Goal: Task Accomplishment & Management: Use online tool/utility

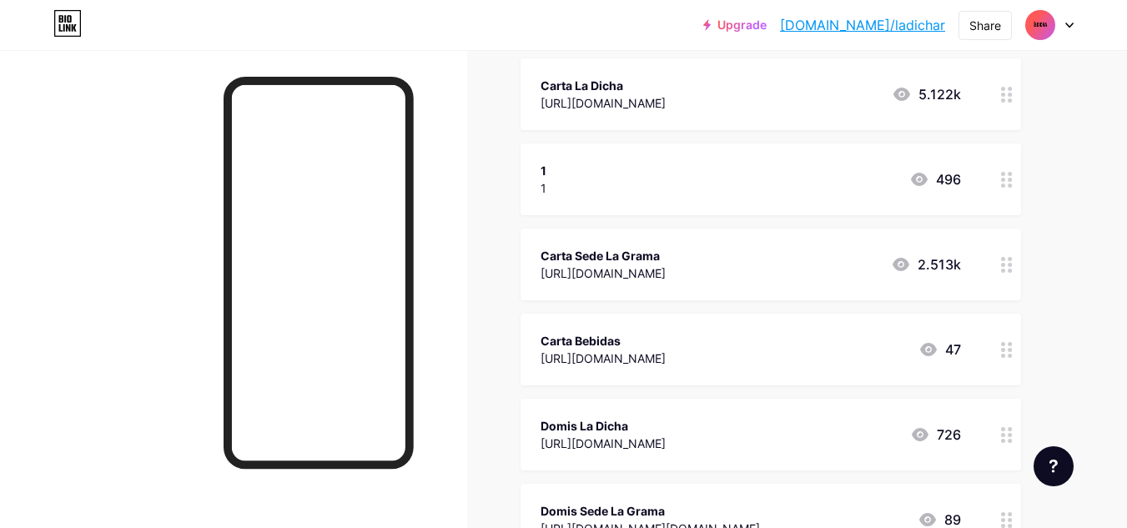
scroll to position [209, 0]
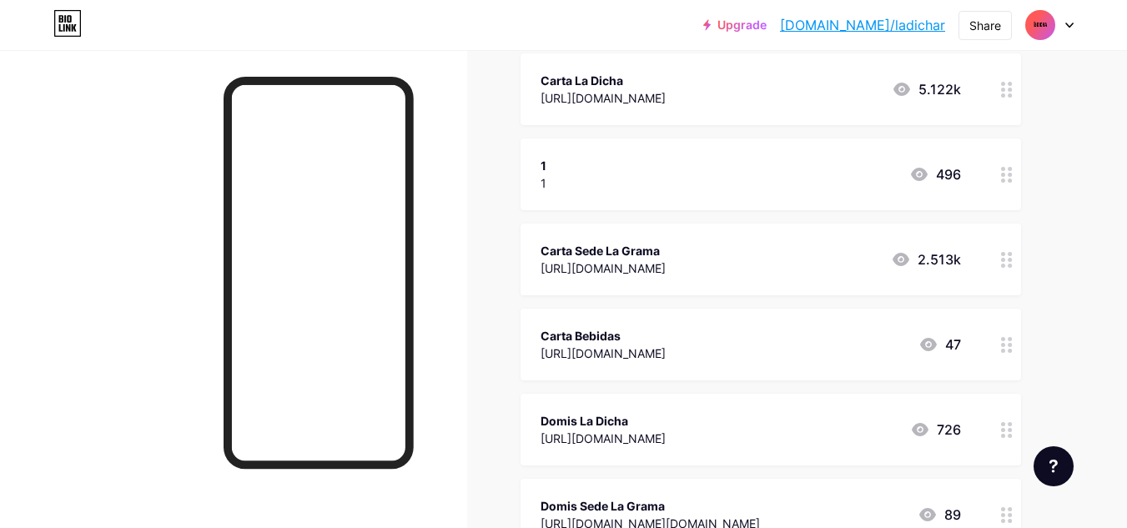
click at [903, 260] on icon at bounding box center [901, 259] width 17 height 13
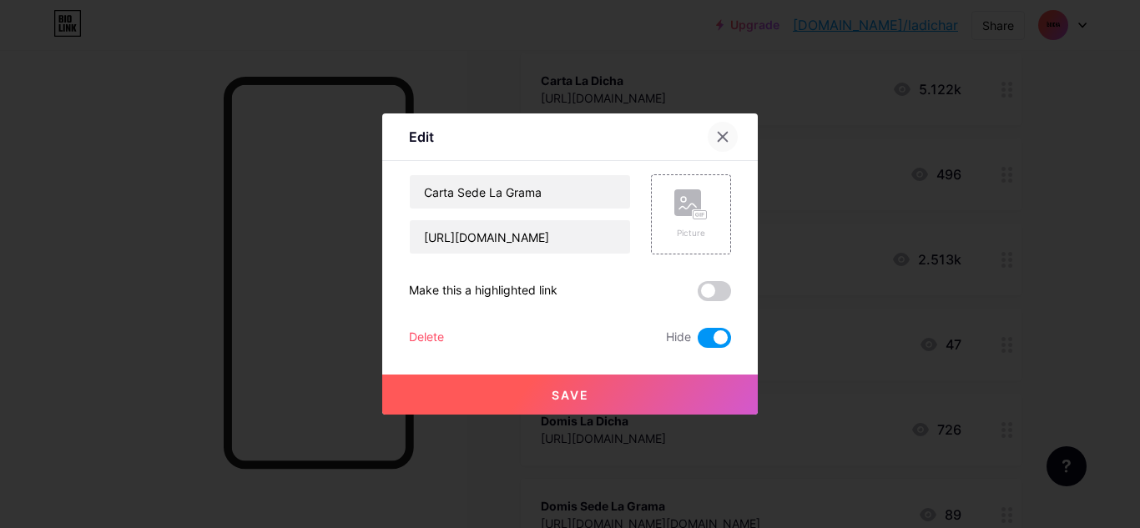
click at [729, 132] on div at bounding box center [723, 137] width 30 height 30
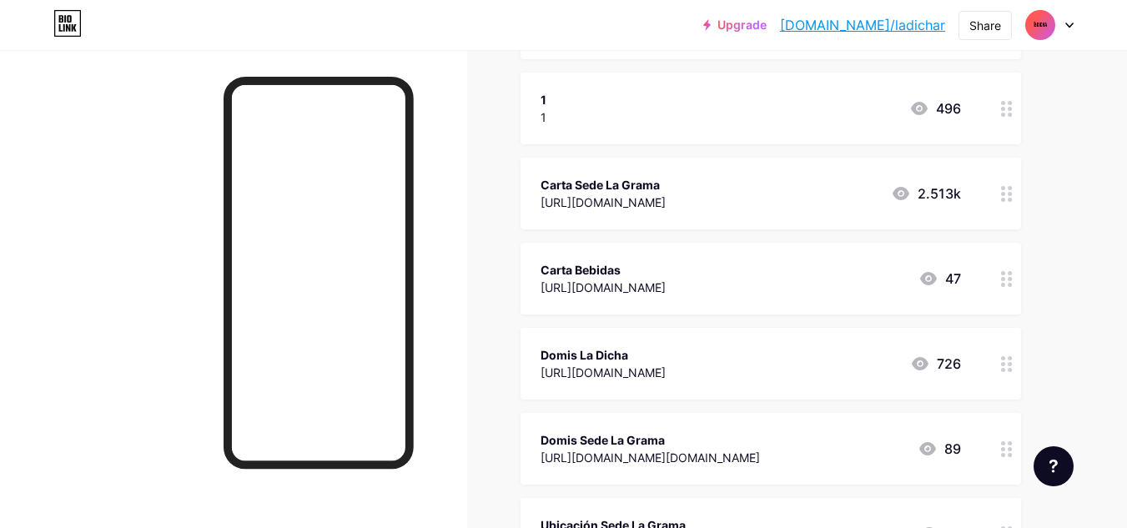
scroll to position [300, 0]
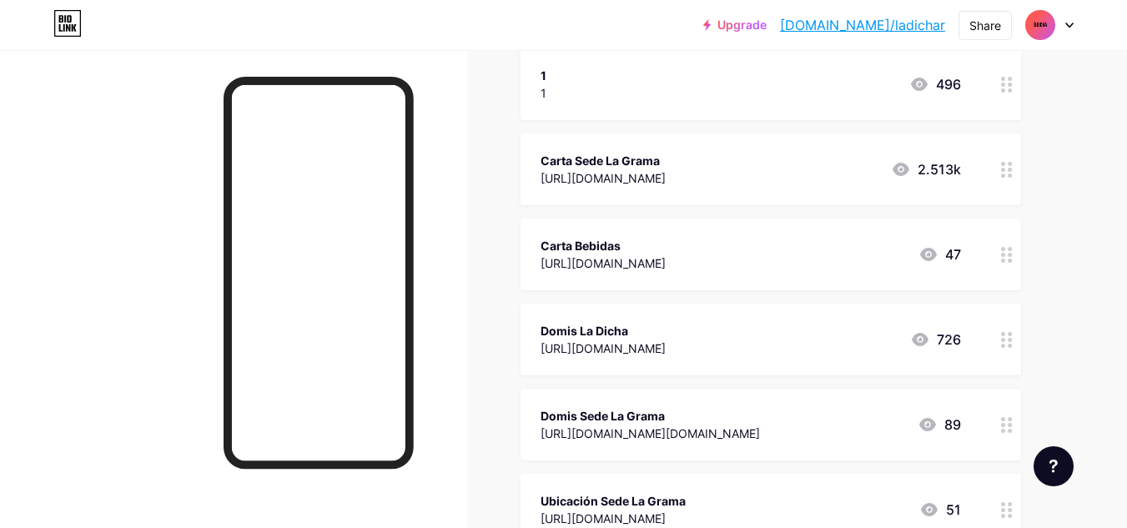
click at [934, 255] on icon at bounding box center [928, 254] width 17 height 13
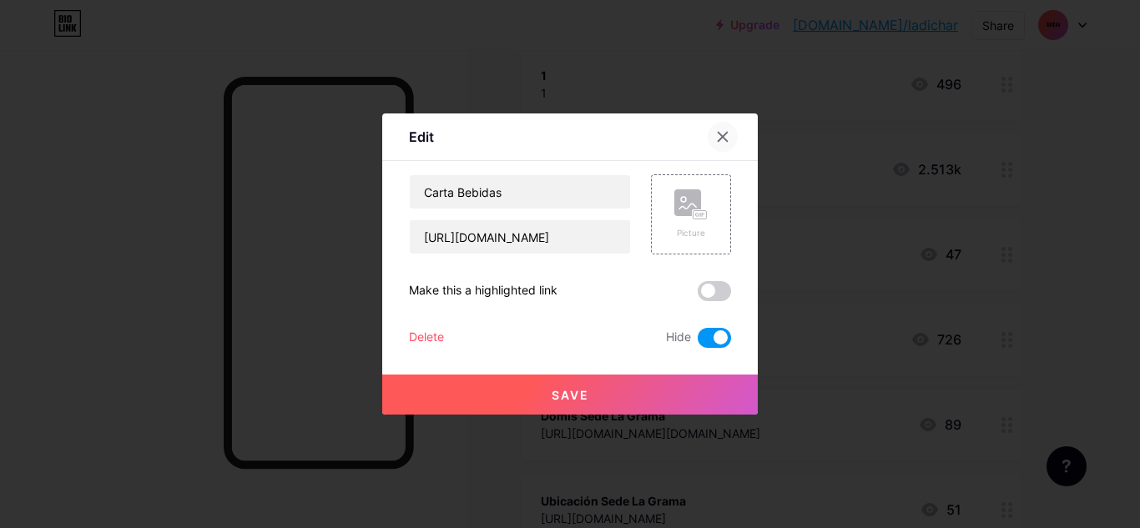
click at [726, 136] on icon at bounding box center [722, 136] width 13 height 13
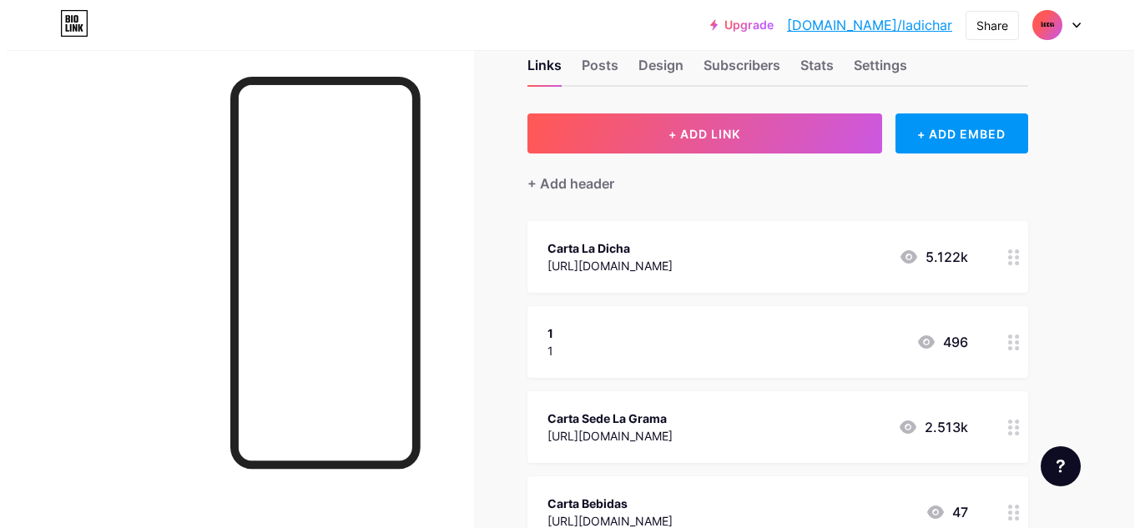
scroll to position [32, 0]
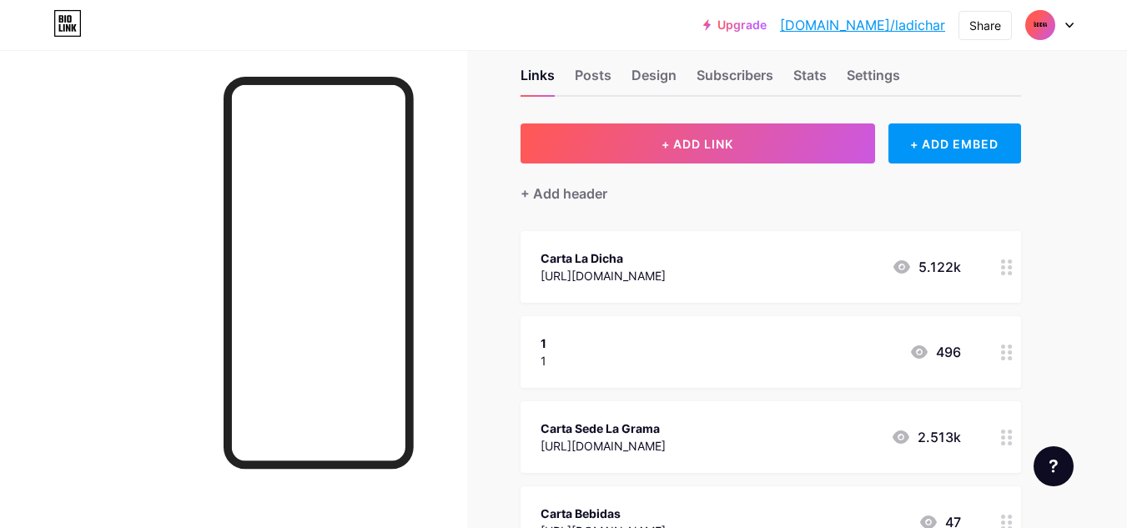
click at [666, 264] on div "Carta La Dicha" at bounding box center [603, 259] width 125 height 18
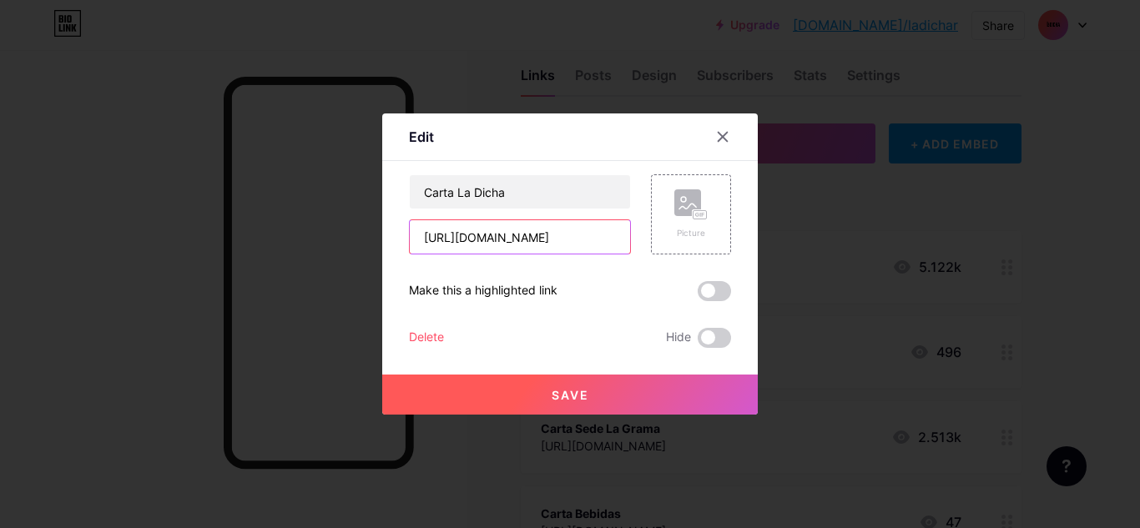
click at [424, 237] on input "[URL][DOMAIN_NAME]" at bounding box center [520, 236] width 220 height 33
drag, startPoint x: 424, startPoint y: 237, endPoint x: 645, endPoint y: 245, distance: 221.3
click at [645, 245] on div "Carta La Dicha [URL][DOMAIN_NAME] Picture" at bounding box center [570, 214] width 322 height 80
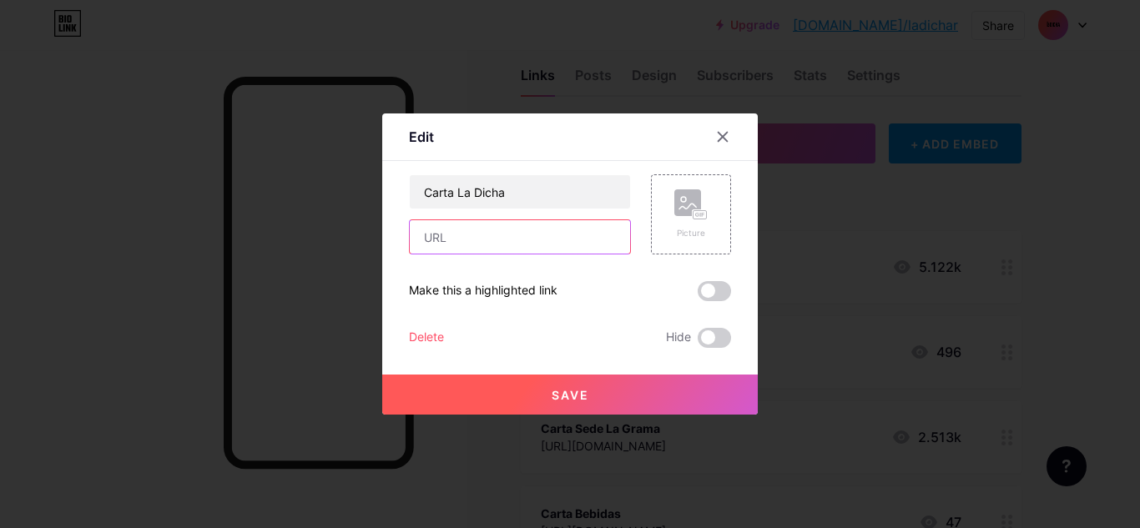
click at [510, 231] on input "text" at bounding box center [520, 236] width 220 height 33
paste input "[URL][DOMAIN_NAME]"
type input "[URL][DOMAIN_NAME]"
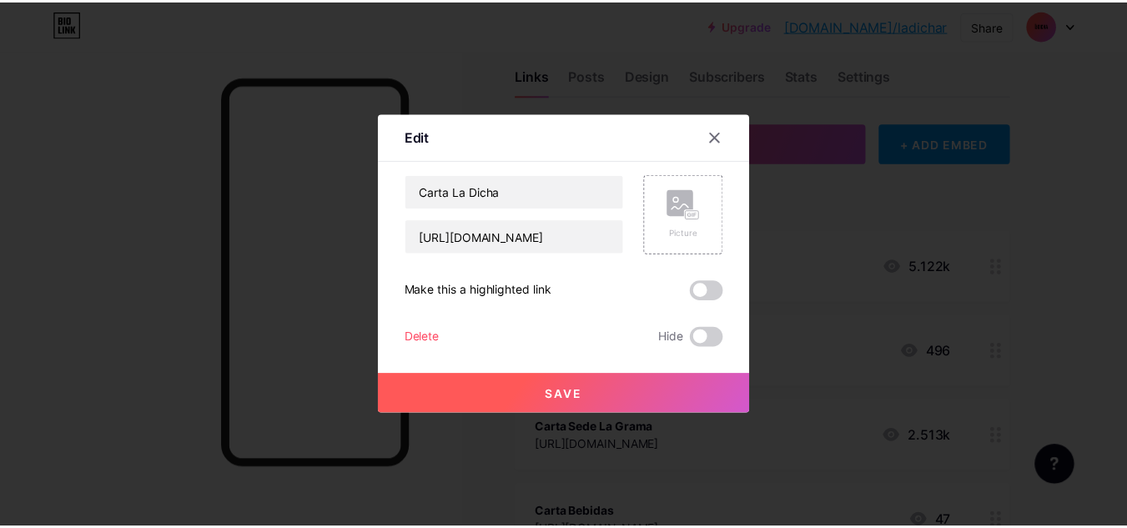
scroll to position [0, 0]
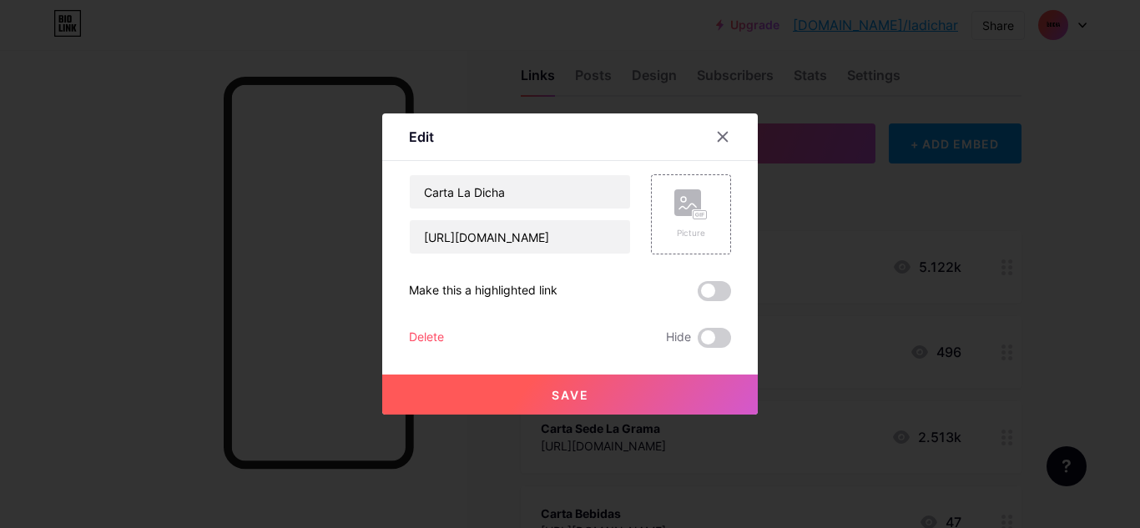
click at [572, 390] on span "Save" at bounding box center [571, 395] width 38 height 14
